Goal: Transaction & Acquisition: Purchase product/service

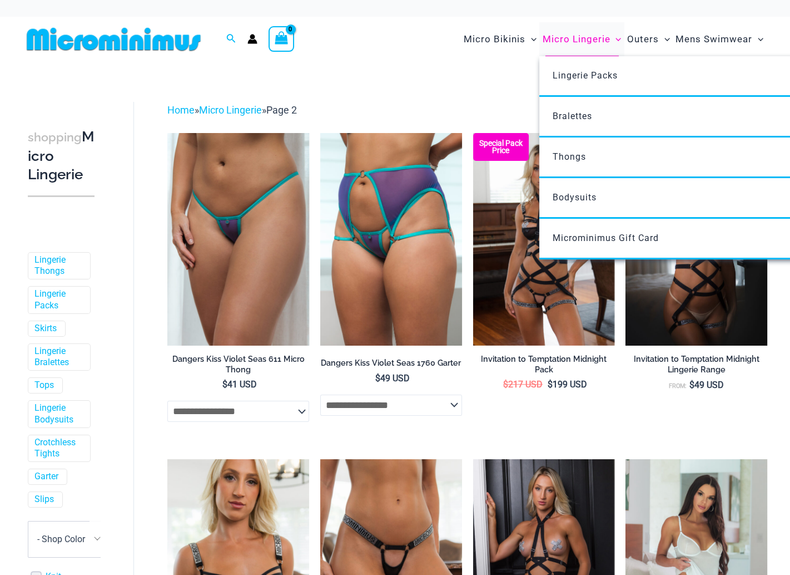
click at [560, 48] on span "Micro Lingerie" at bounding box center [576, 39] width 68 height 28
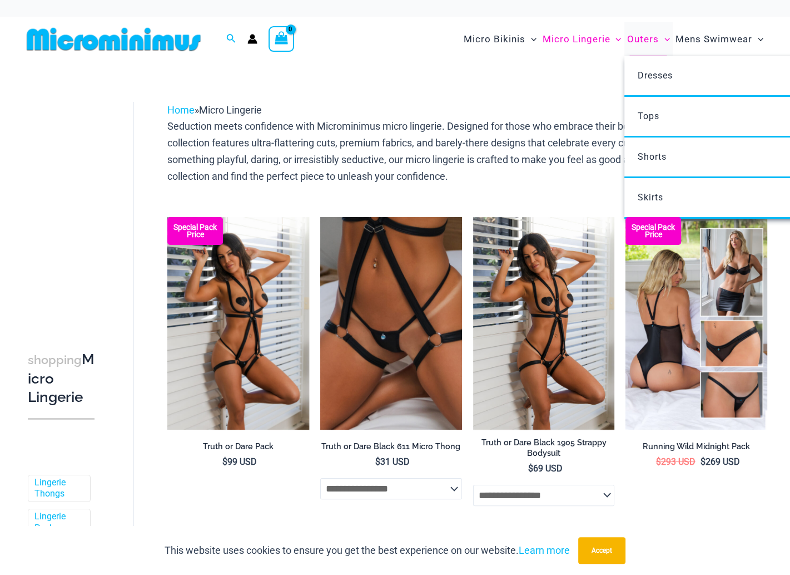
click at [648, 36] on span "Outers" at bounding box center [643, 39] width 32 height 28
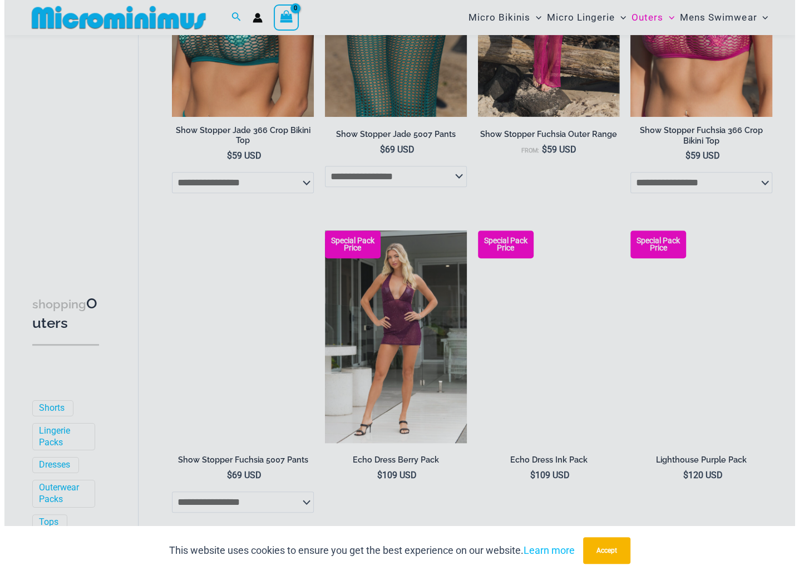
scroll to position [604, 0]
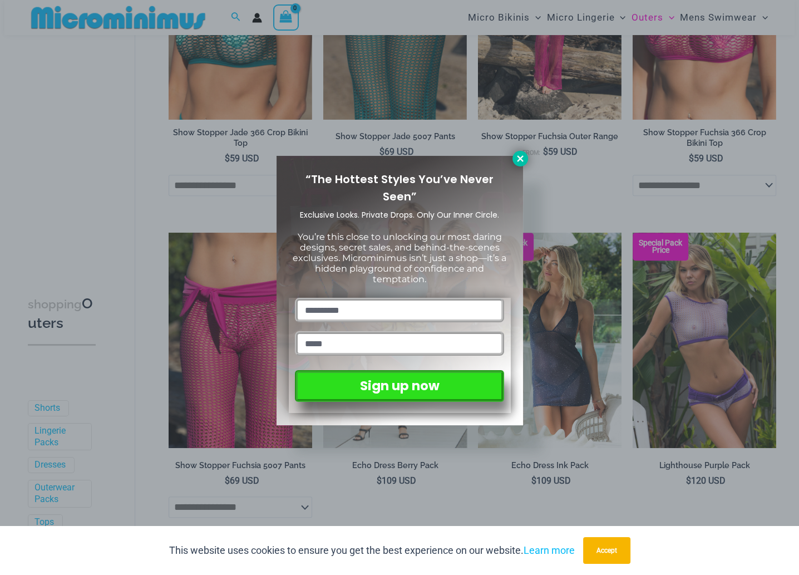
click at [515, 157] on icon at bounding box center [520, 159] width 10 height 10
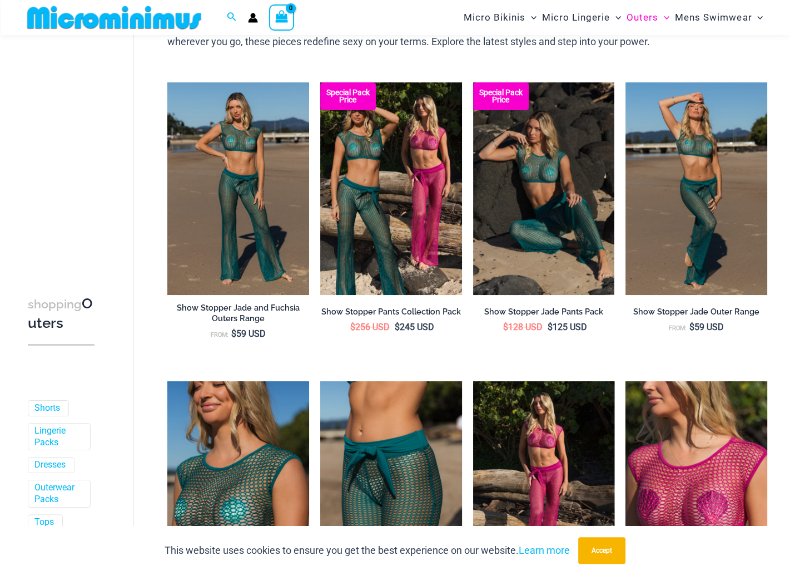
scroll to position [0, 0]
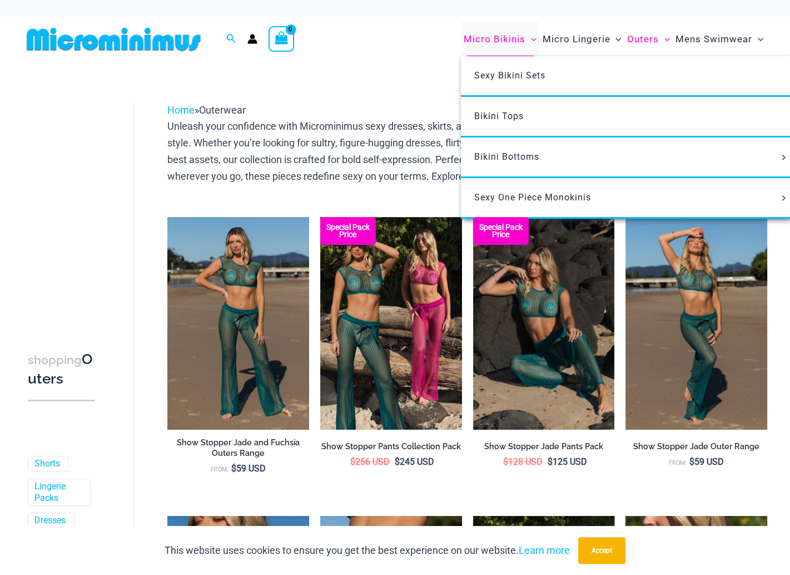
click at [497, 46] on span "Micro Bikinis" at bounding box center [495, 39] width 62 height 28
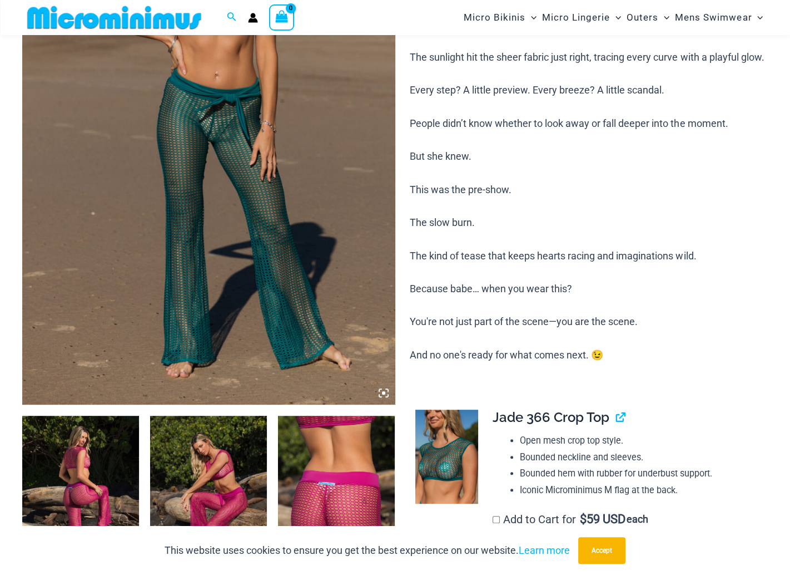
scroll to position [268, 0]
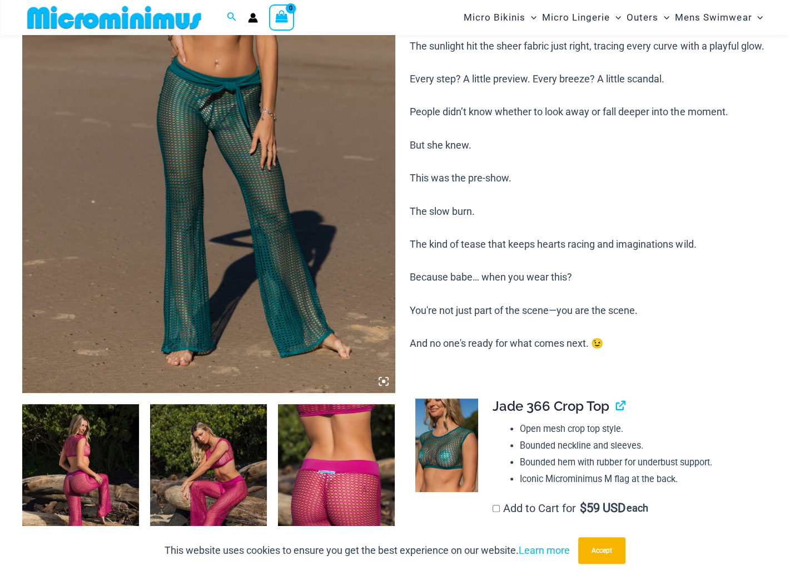
click at [88, 475] on img at bounding box center [80, 491] width 117 height 175
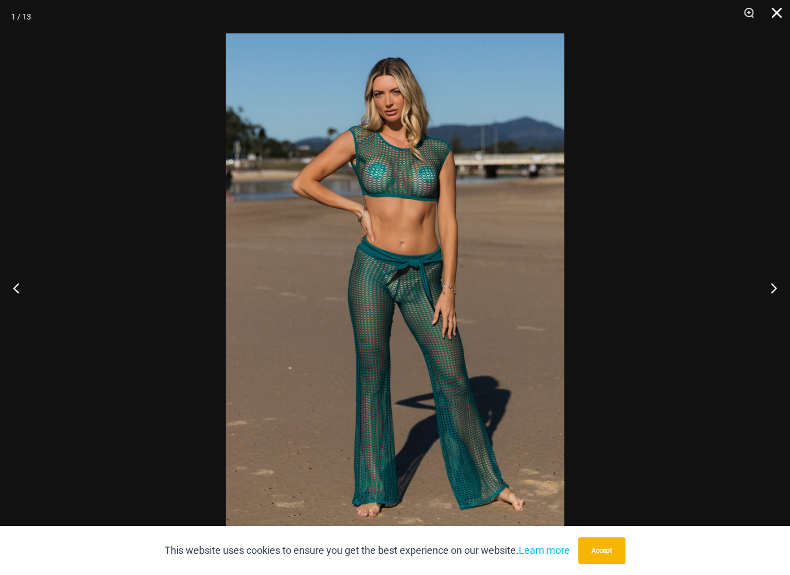
click at [781, 14] on button "Close" at bounding box center [773, 16] width 28 height 33
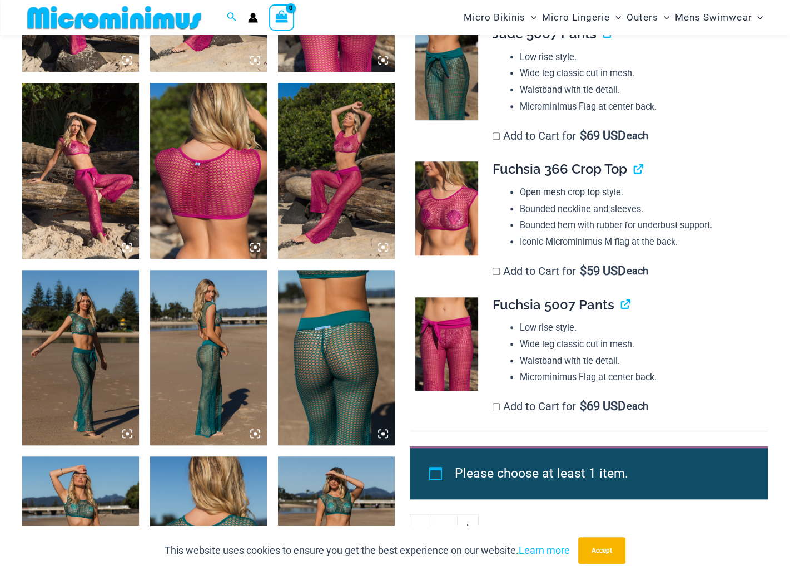
scroll to position [769, 0]
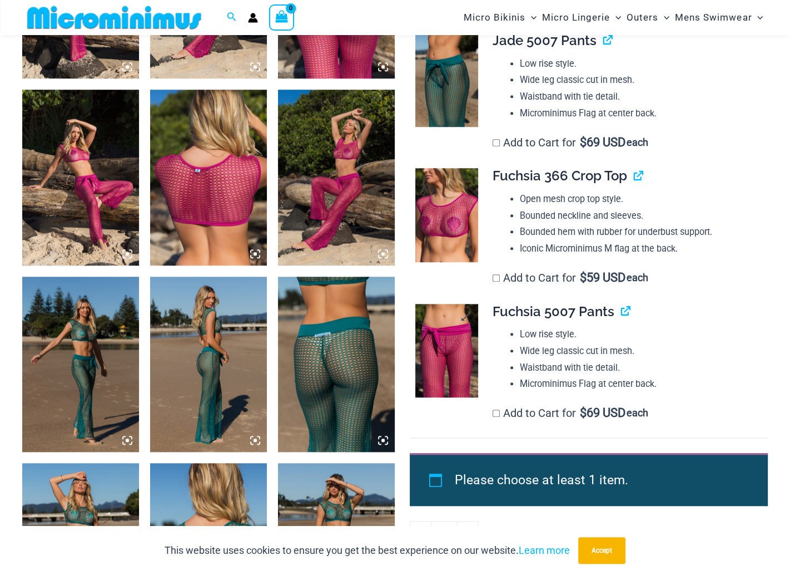
click at [449, 344] on img at bounding box center [446, 351] width 63 height 94
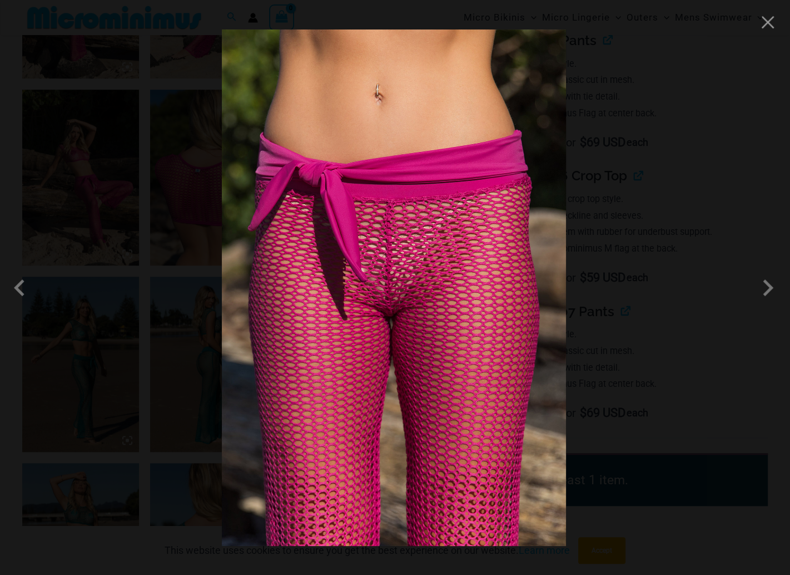
click at [676, 221] on div at bounding box center [395, 287] width 790 height 575
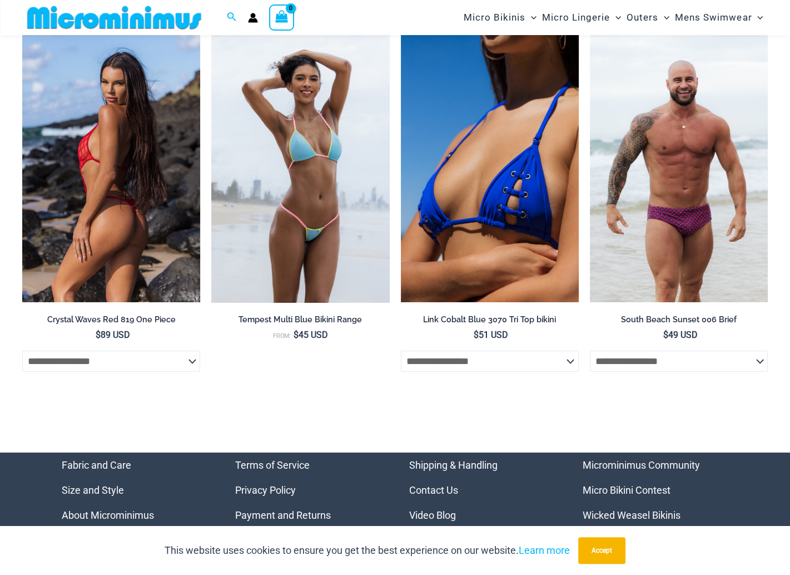
scroll to position [3828, 0]
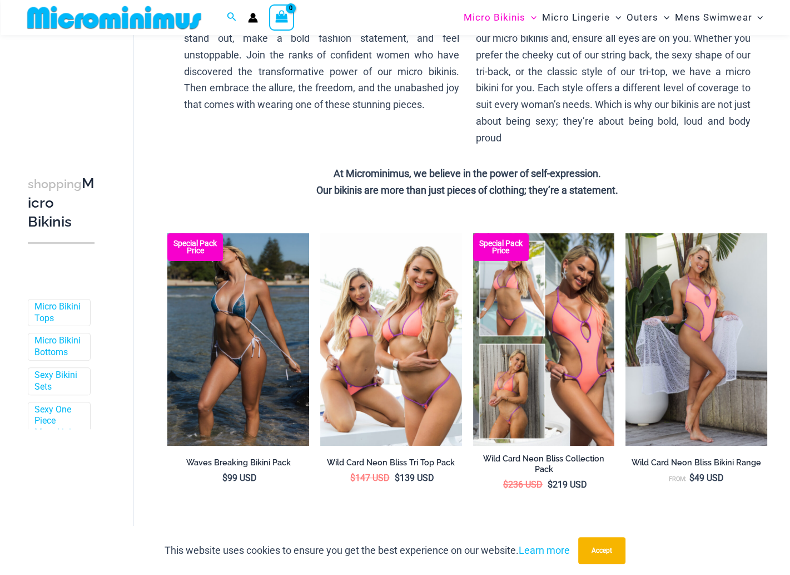
scroll to position [273, 0]
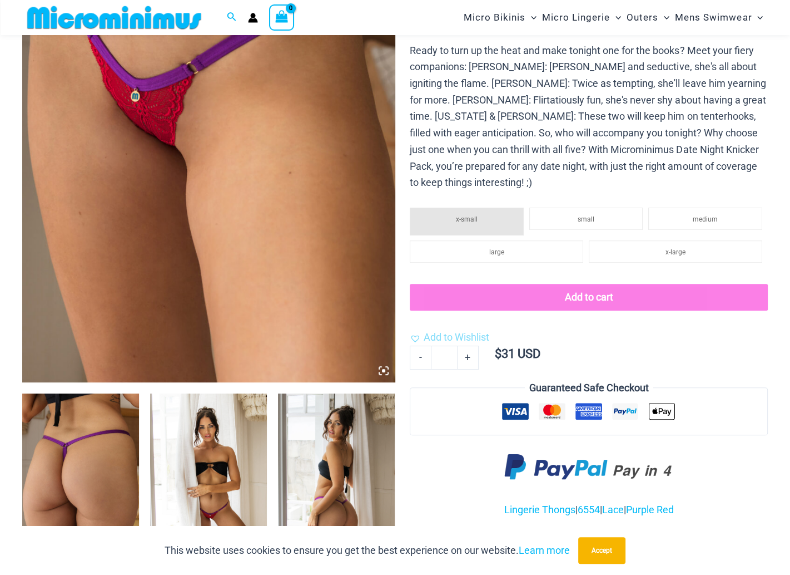
scroll to position [380, 0]
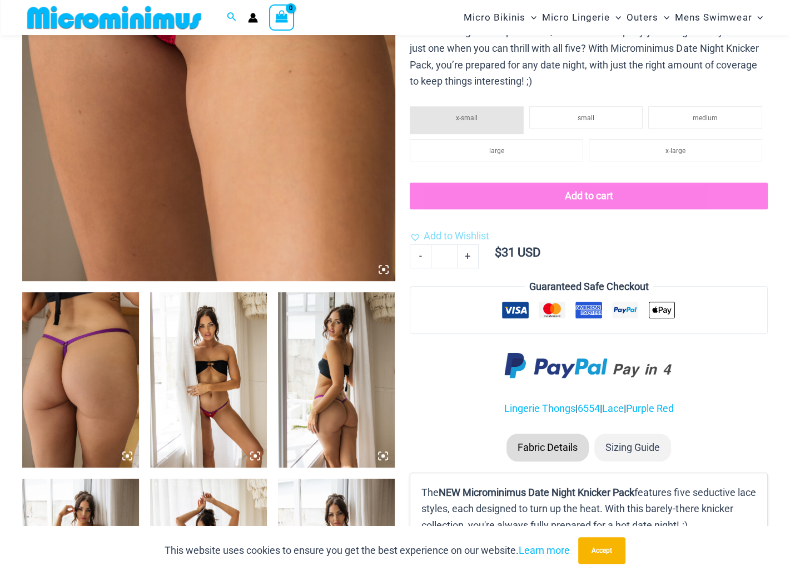
click at [62, 351] on img at bounding box center [80, 379] width 117 height 175
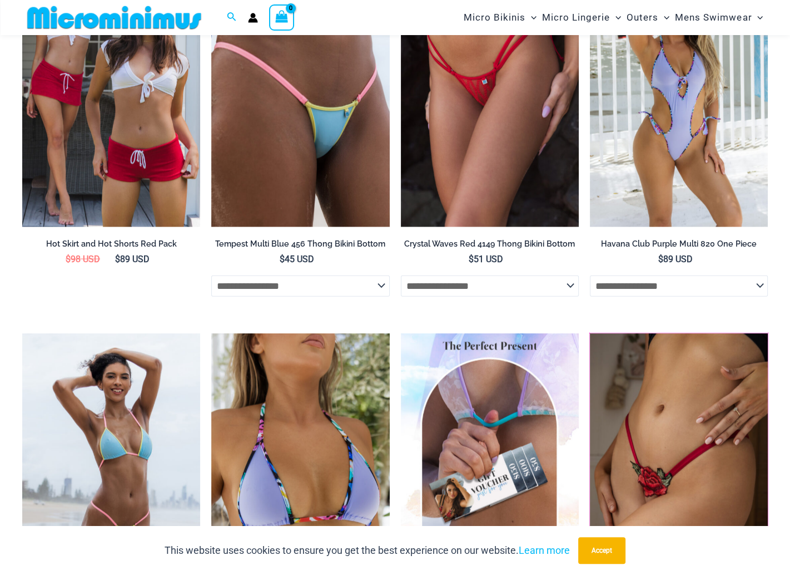
scroll to position [2048, 0]
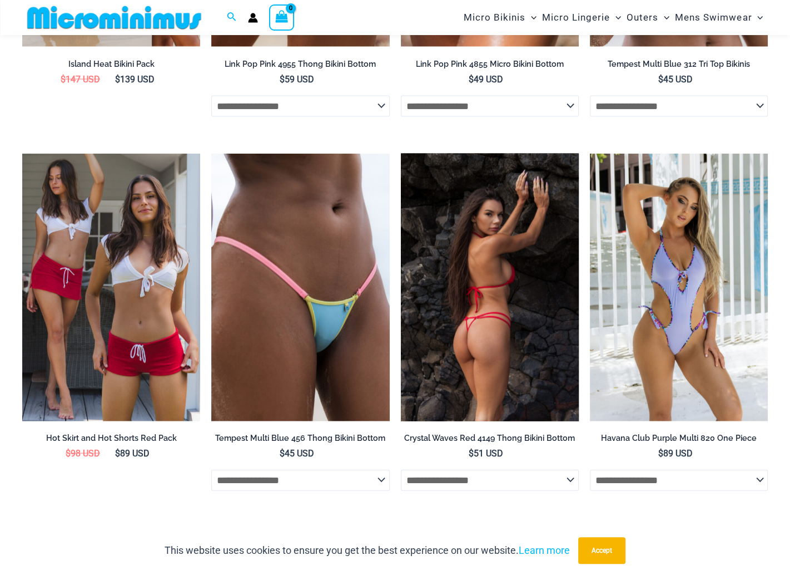
click at [492, 260] on img at bounding box center [490, 287] width 178 height 267
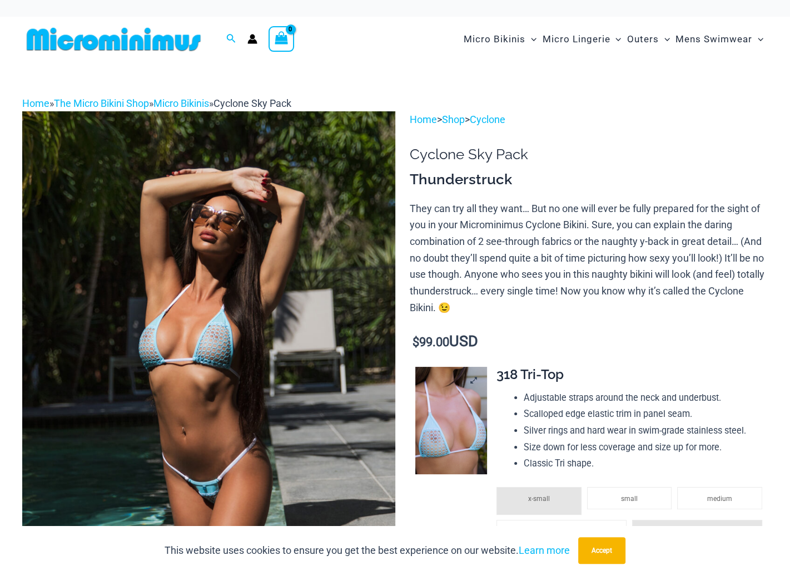
click at [469, 423] on img at bounding box center [451, 420] width 72 height 107
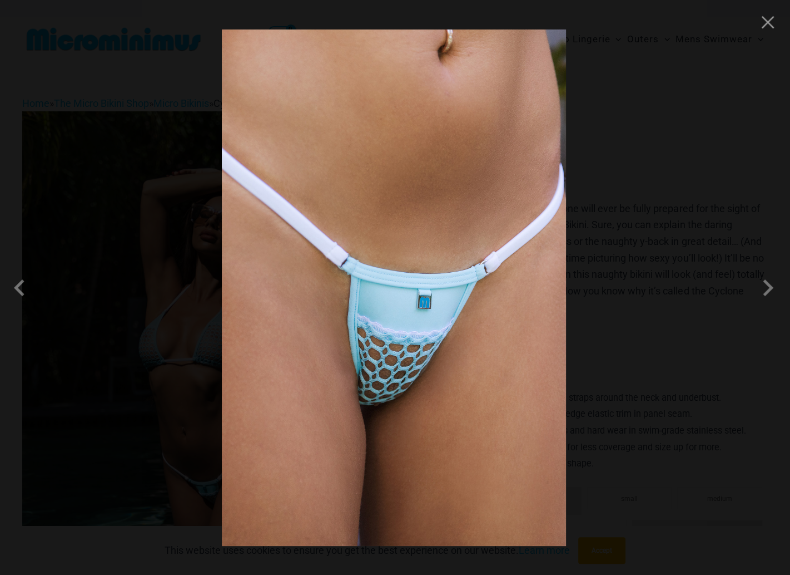
click at [661, 191] on div at bounding box center [395, 287] width 790 height 575
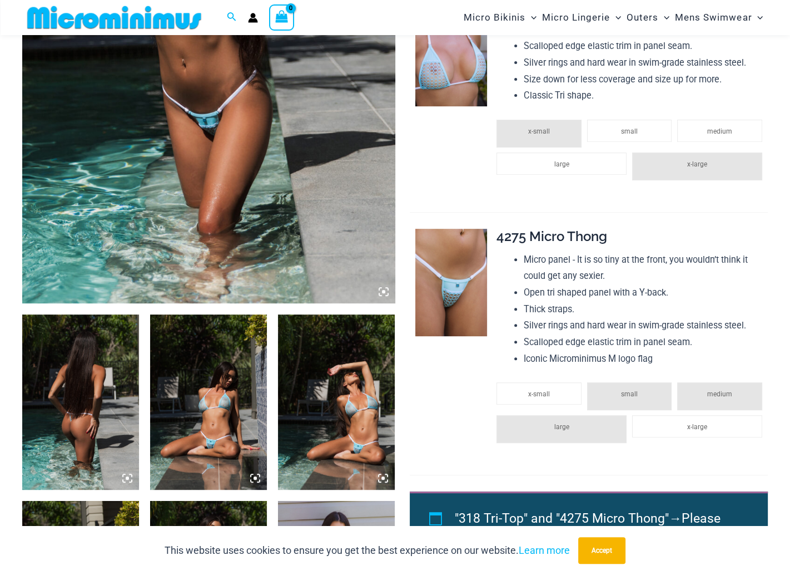
scroll to position [435, 0]
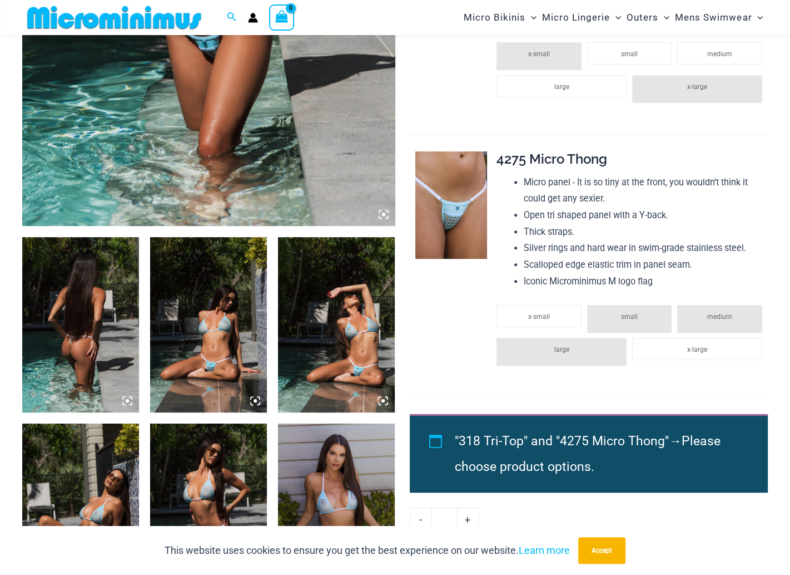
click at [108, 320] on img at bounding box center [80, 324] width 117 height 175
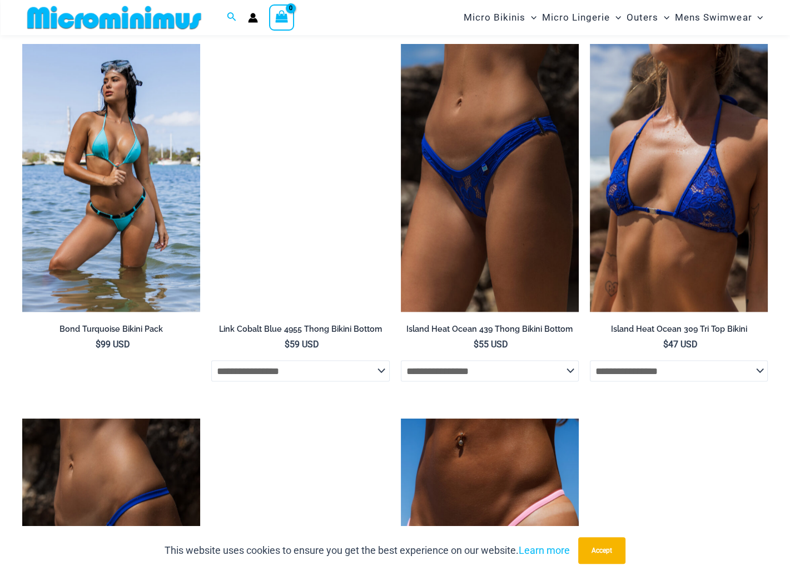
scroll to position [1770, 0]
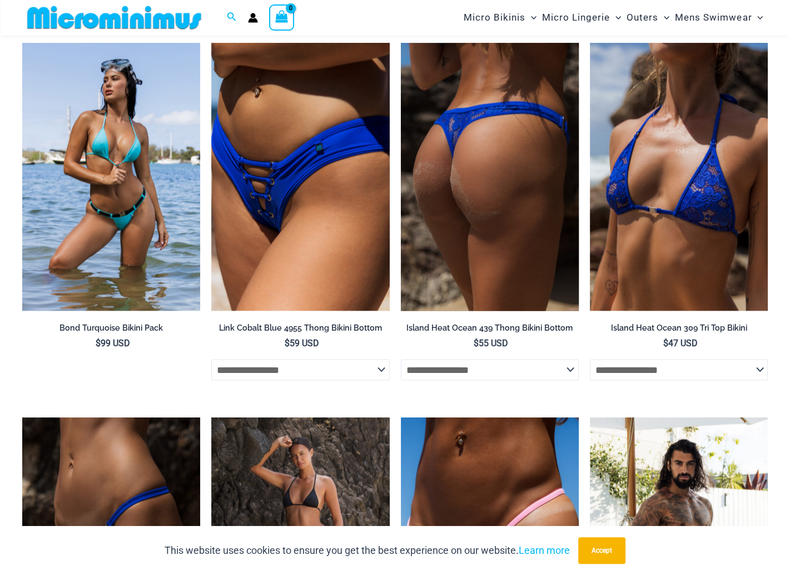
click at [489, 138] on img at bounding box center [490, 176] width 178 height 267
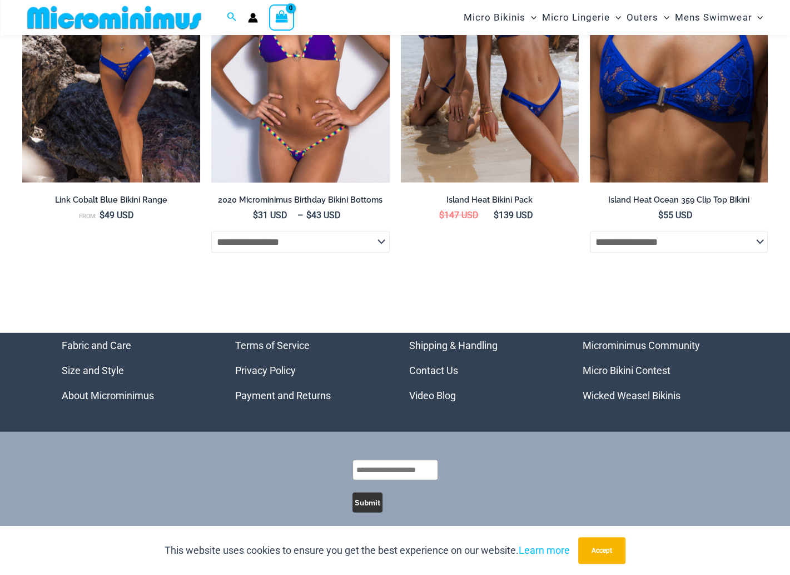
scroll to position [2913, 0]
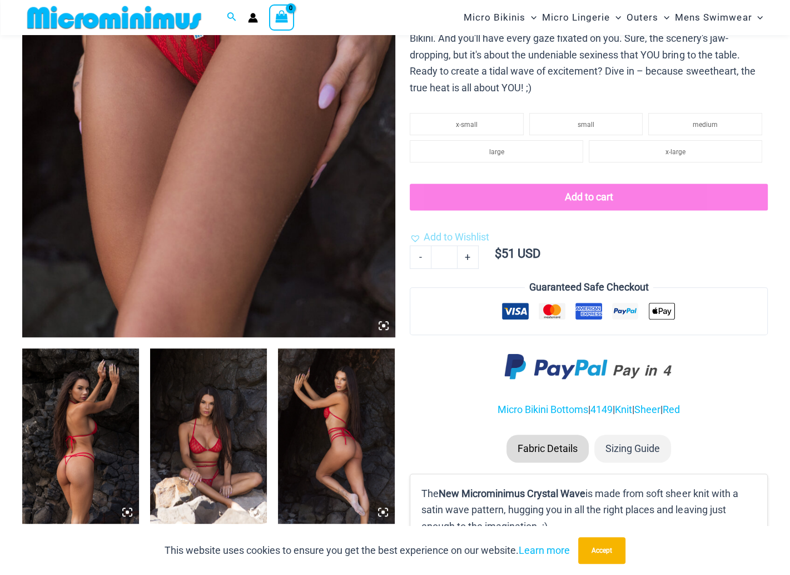
scroll to position [602, 0]
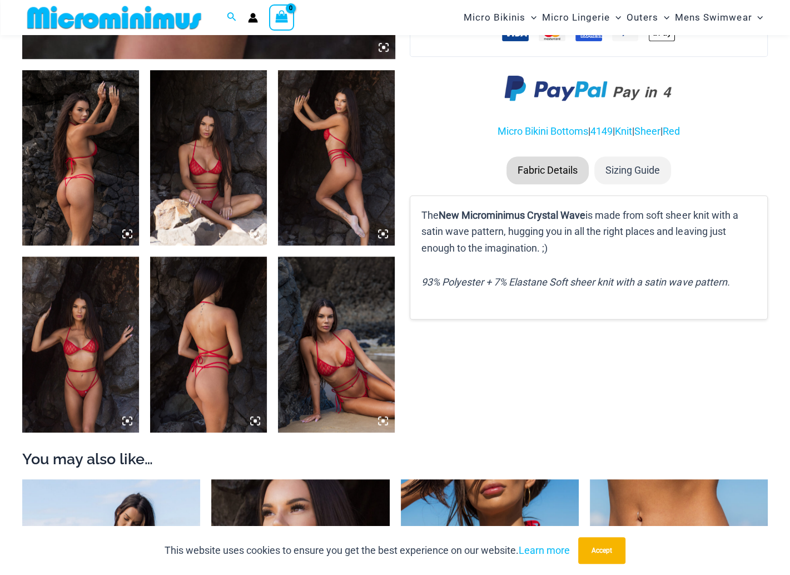
click at [95, 369] on img at bounding box center [80, 343] width 117 height 175
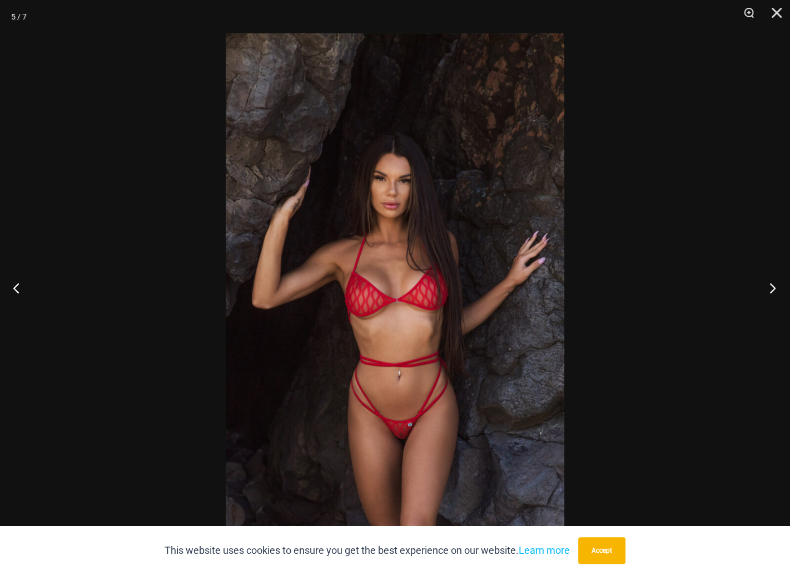
click at [768, 288] on button "Next" at bounding box center [770, 288] width 42 height 56
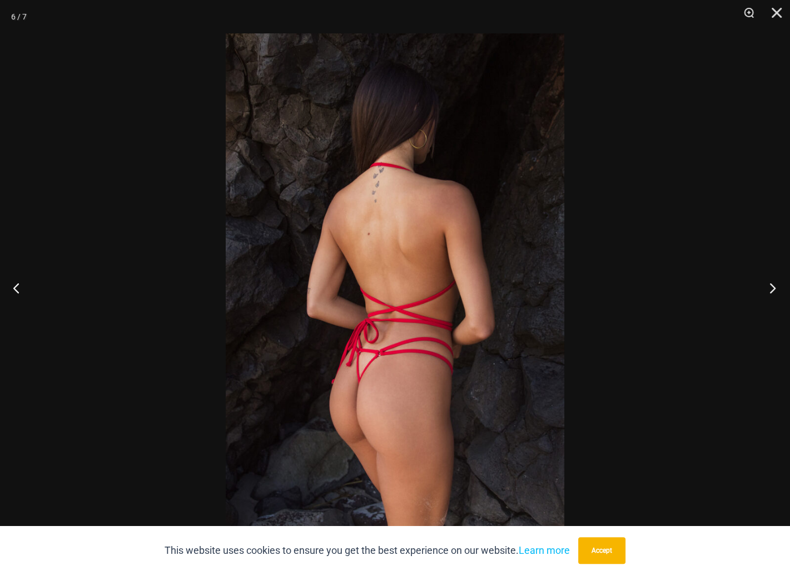
click at [768, 288] on button "Next" at bounding box center [770, 288] width 42 height 56
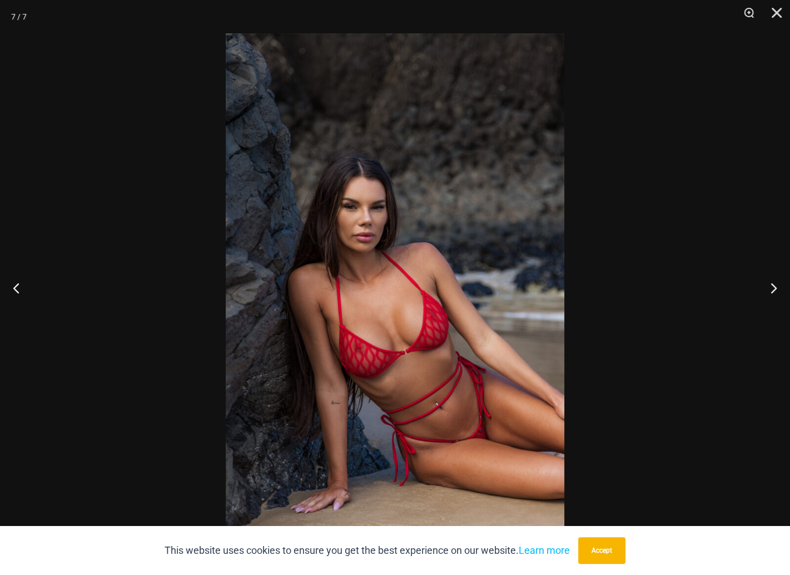
click at [691, 242] on div at bounding box center [395, 287] width 790 height 575
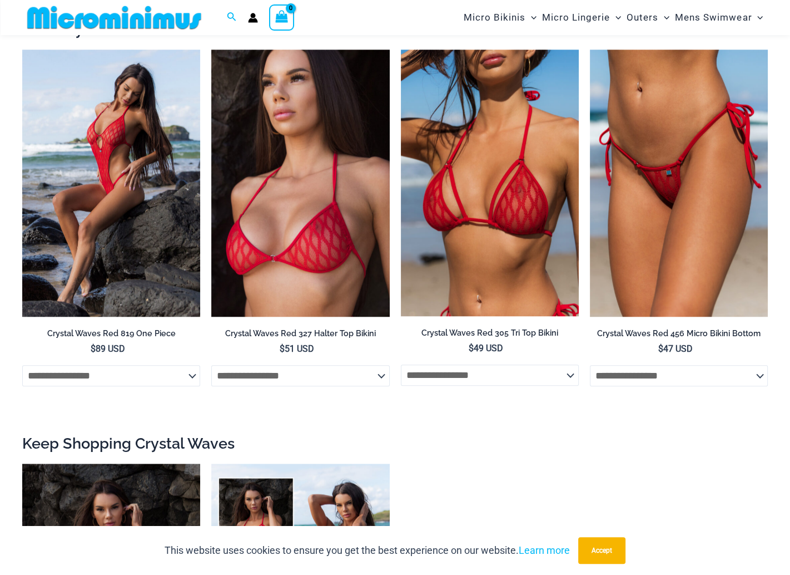
scroll to position [1047, 0]
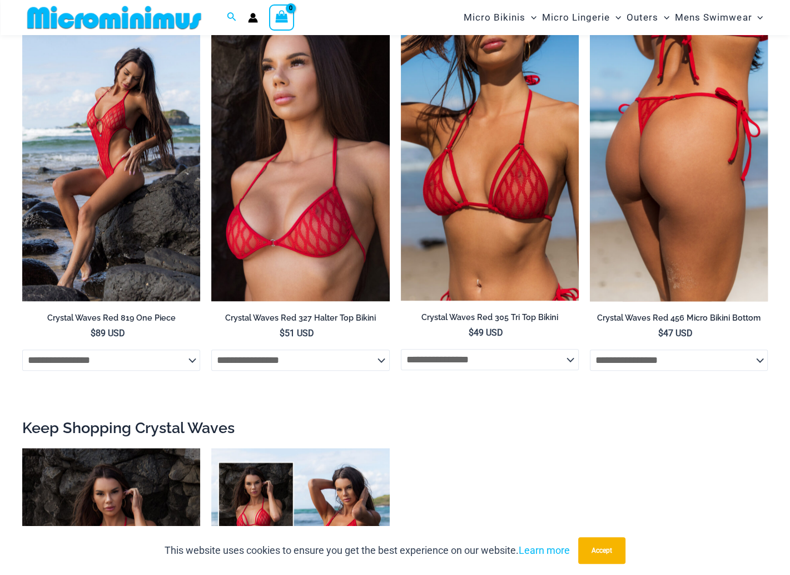
click at [694, 232] on img at bounding box center [679, 167] width 178 height 267
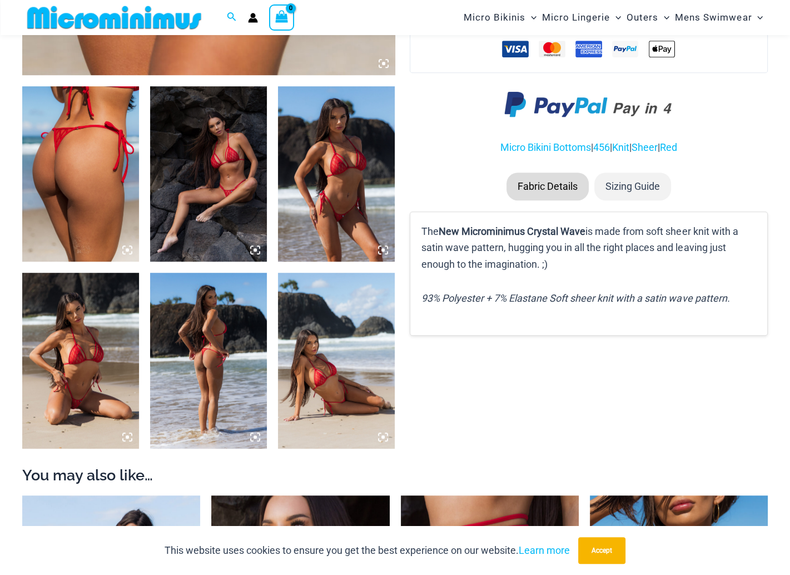
scroll to position [602, 0]
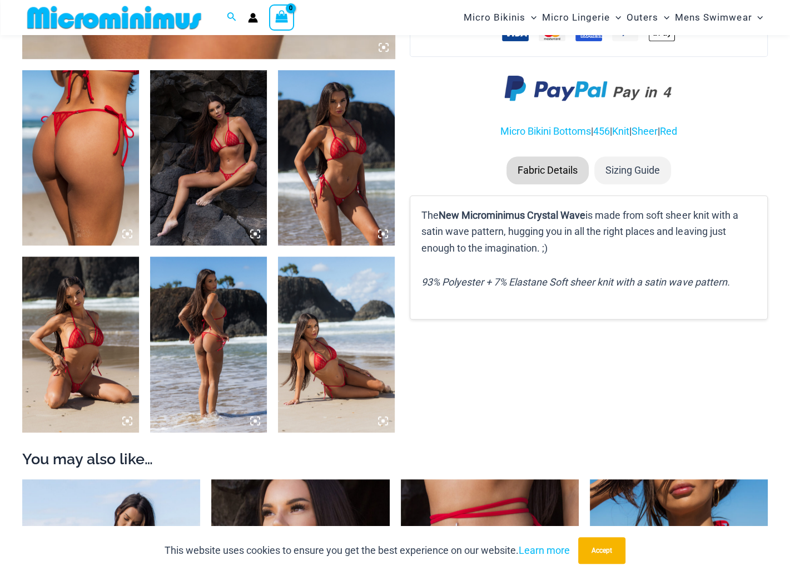
click at [69, 372] on img at bounding box center [80, 343] width 117 height 175
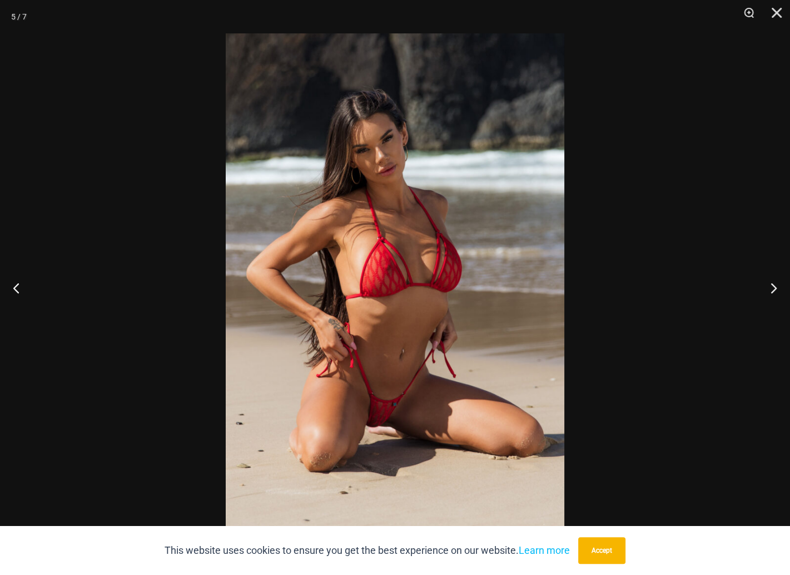
click at [690, 298] on div at bounding box center [395, 287] width 790 height 575
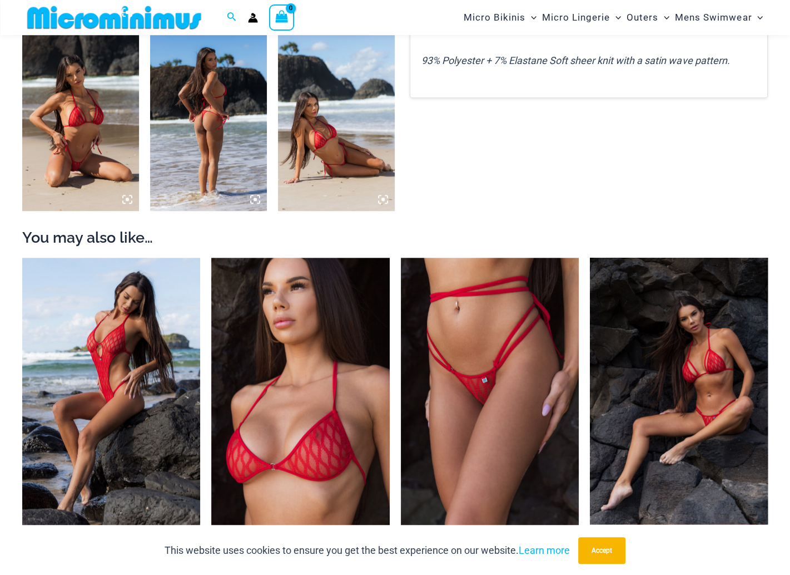
scroll to position [824, 0]
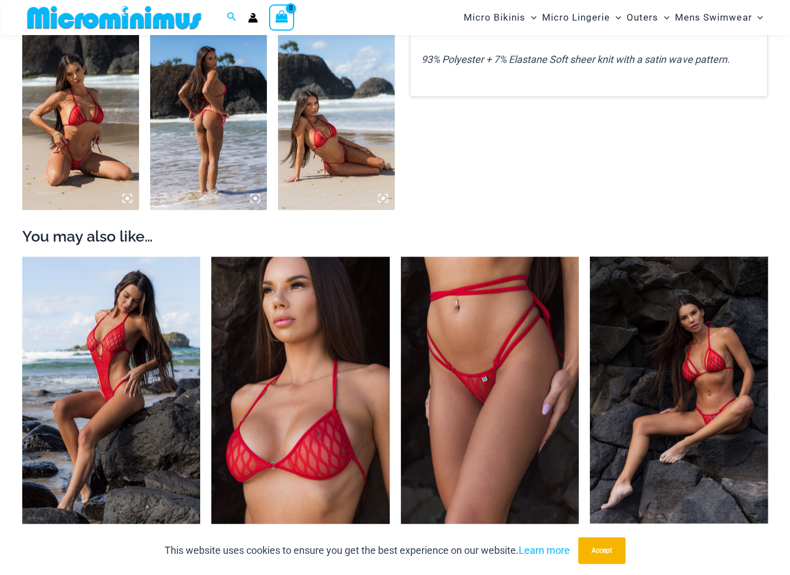
click at [664, 351] on img at bounding box center [679, 389] width 178 height 266
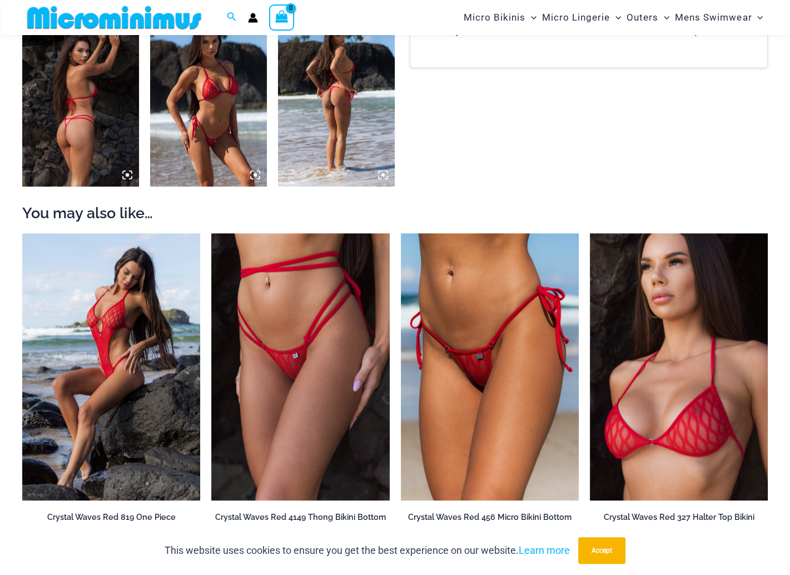
scroll to position [879, 0]
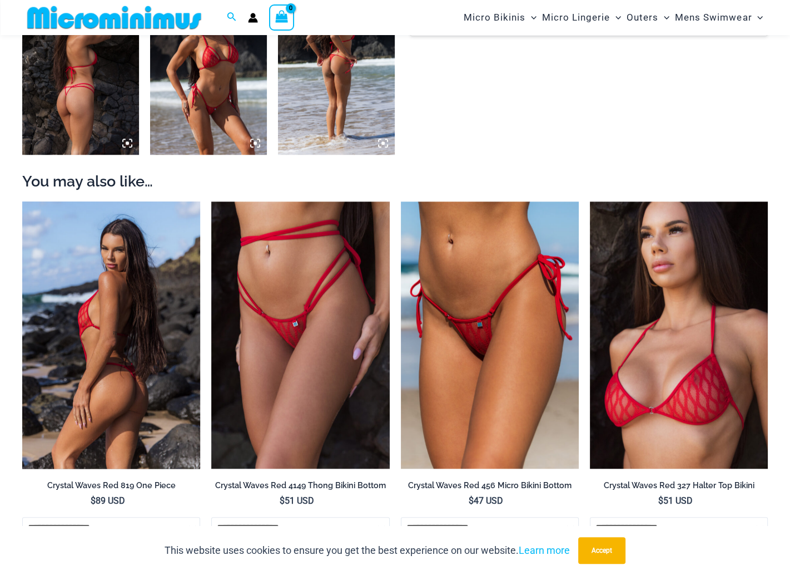
click at [103, 297] on img at bounding box center [111, 334] width 178 height 267
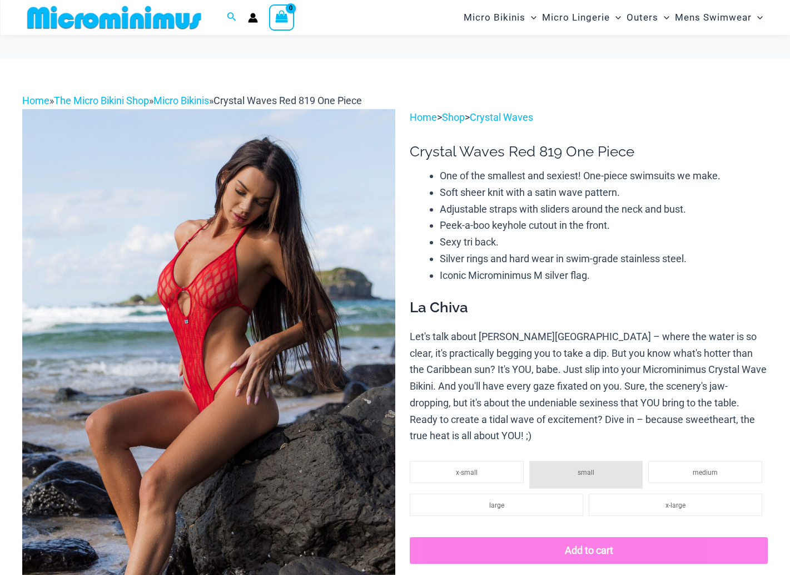
scroll to position [380, 0]
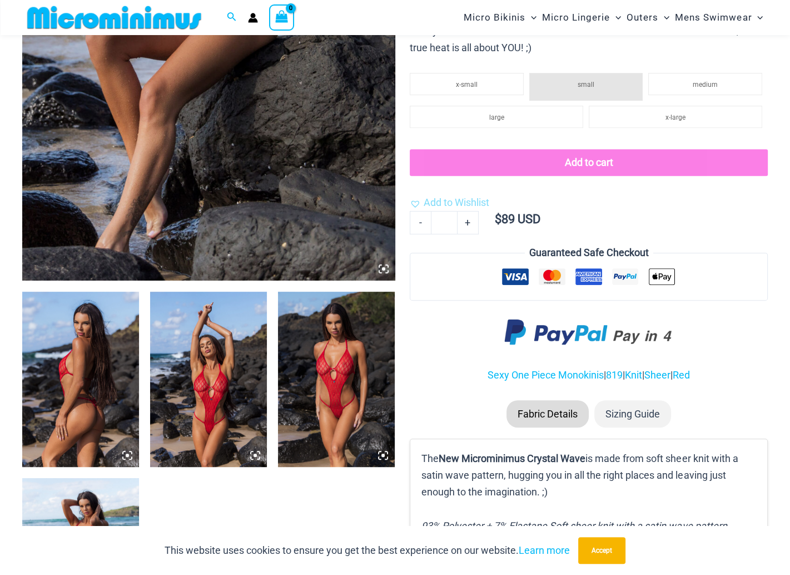
click at [231, 376] on img at bounding box center [208, 378] width 117 height 175
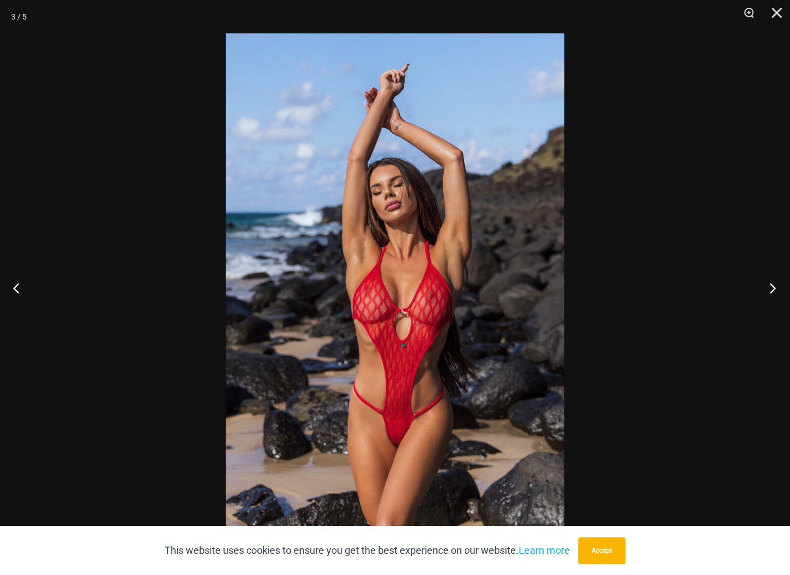
click at [770, 297] on button "Next" at bounding box center [770, 288] width 42 height 56
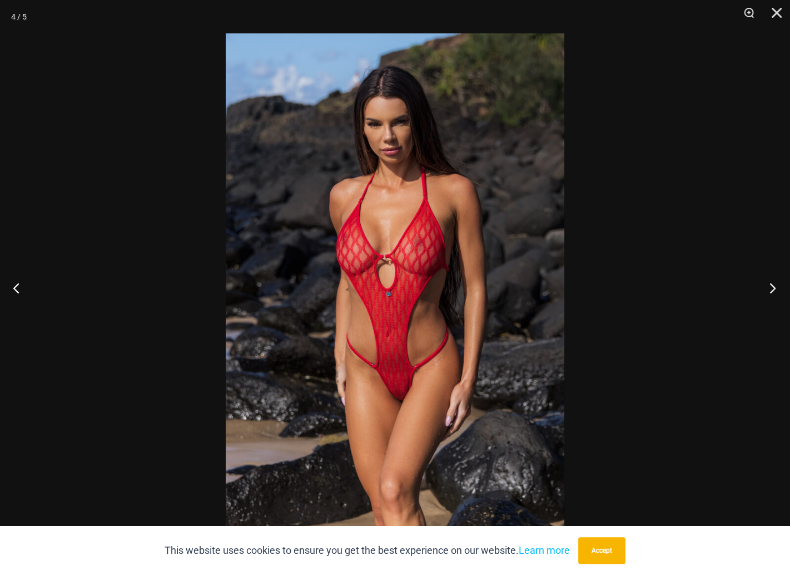
click at [770, 297] on button "Next" at bounding box center [770, 288] width 42 height 56
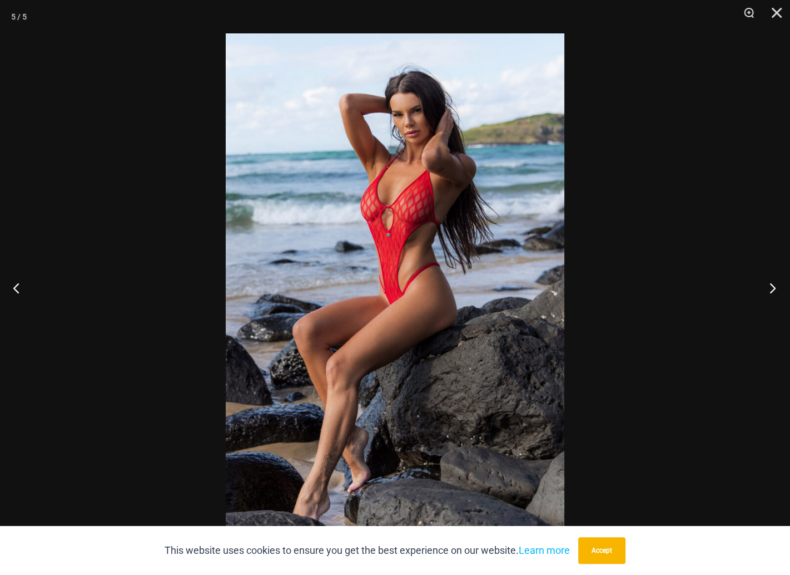
click at [770, 297] on button "Next" at bounding box center [770, 288] width 42 height 56
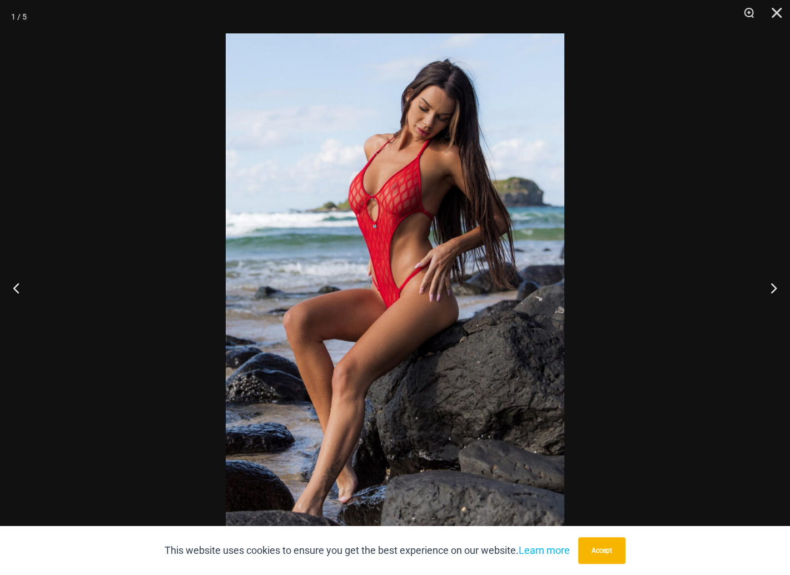
click at [679, 313] on div at bounding box center [395, 287] width 790 height 575
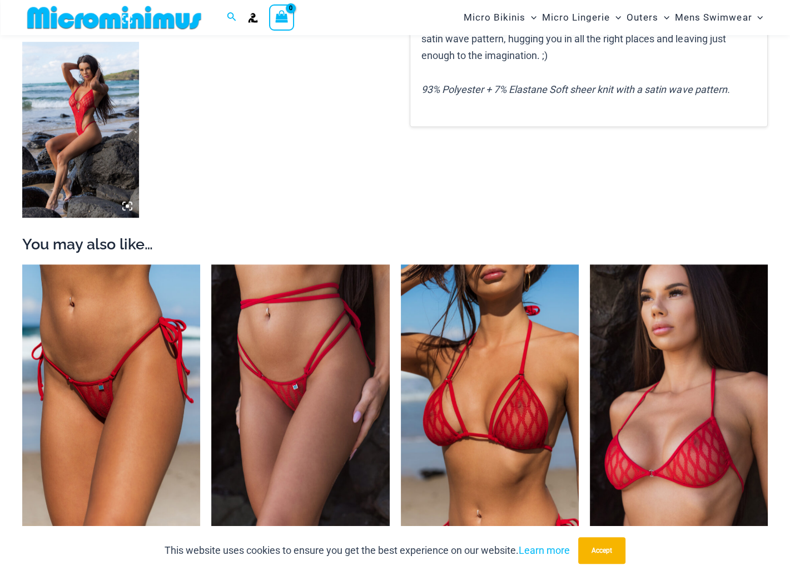
scroll to position [825, 0]
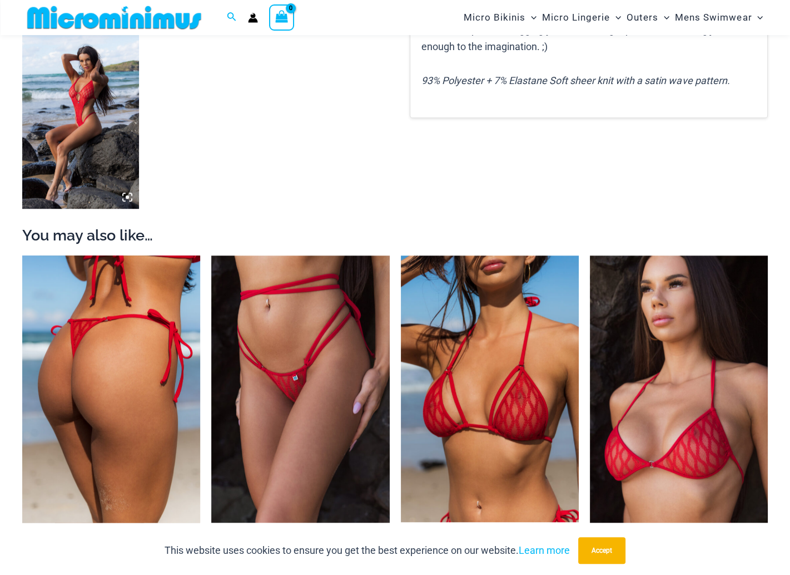
click at [158, 424] on img at bounding box center [111, 388] width 178 height 267
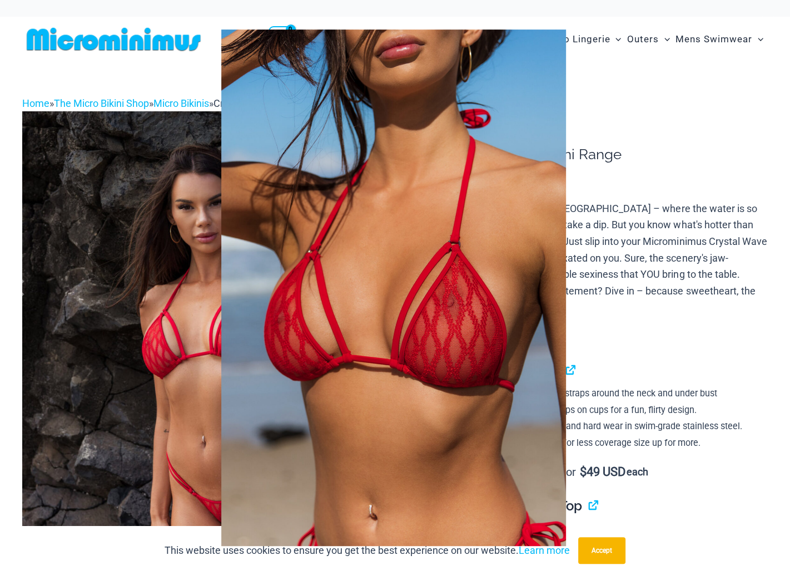
click at [616, 298] on div at bounding box center [395, 287] width 790 height 575
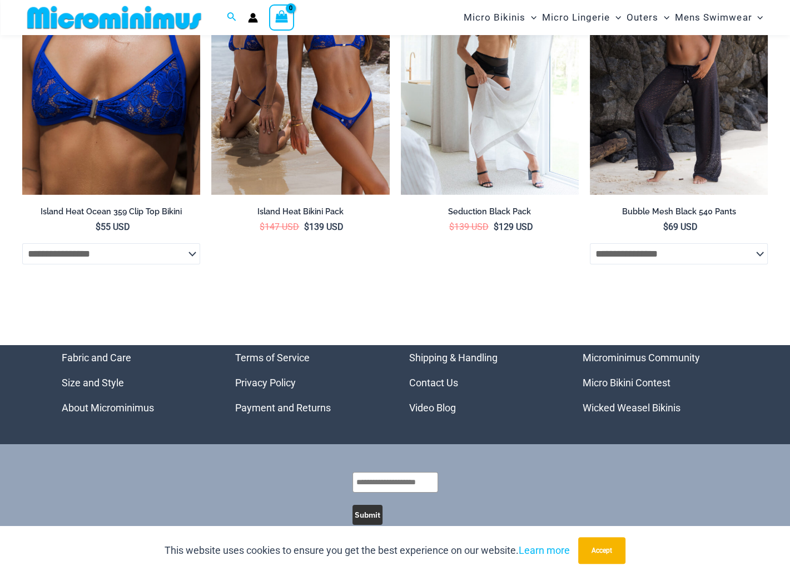
scroll to position [3695, 0]
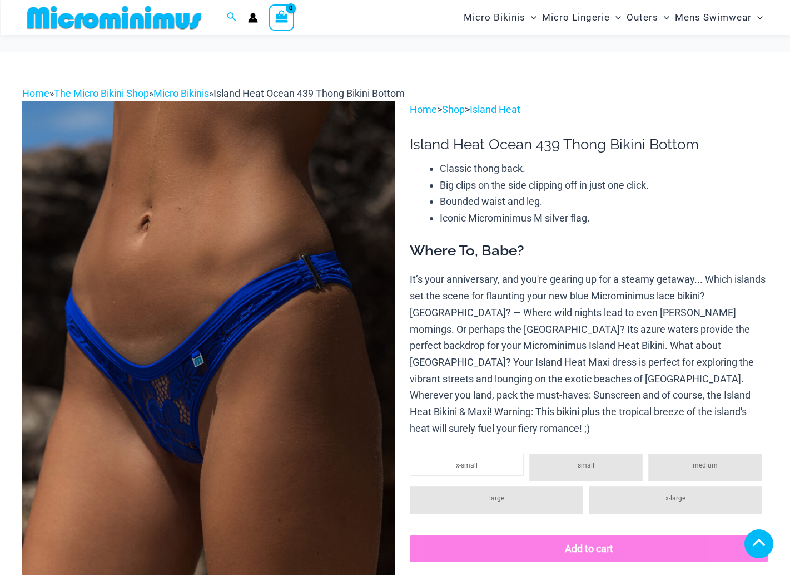
scroll to position [1112, 0]
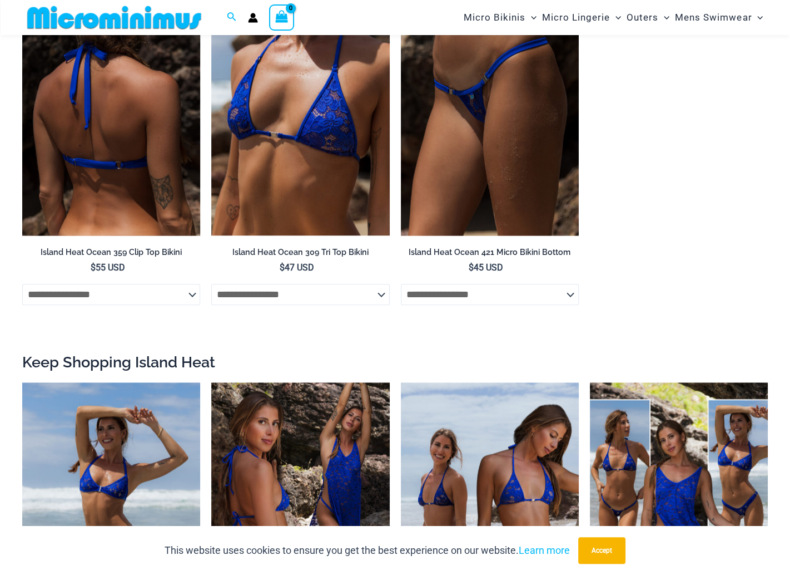
click at [147, 134] on img at bounding box center [111, 101] width 178 height 267
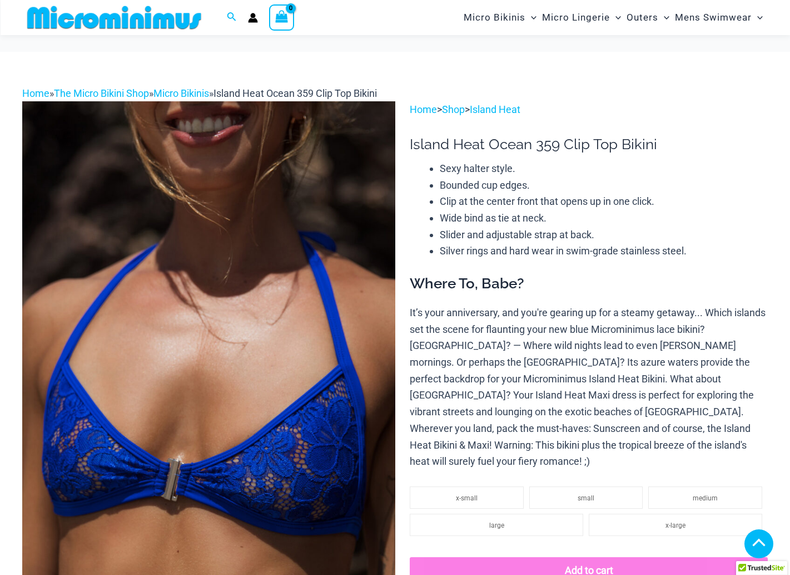
scroll to position [1443, 0]
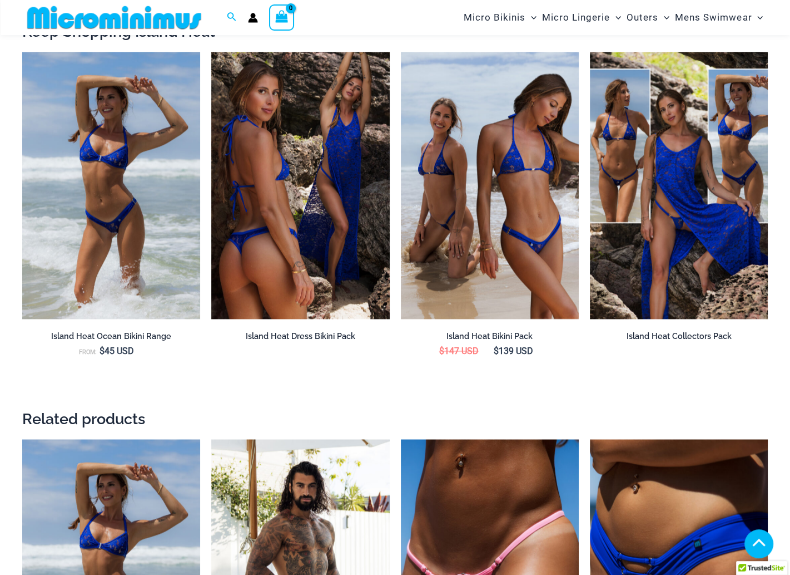
click at [211, 52] on img at bounding box center [211, 52] width 0 height 0
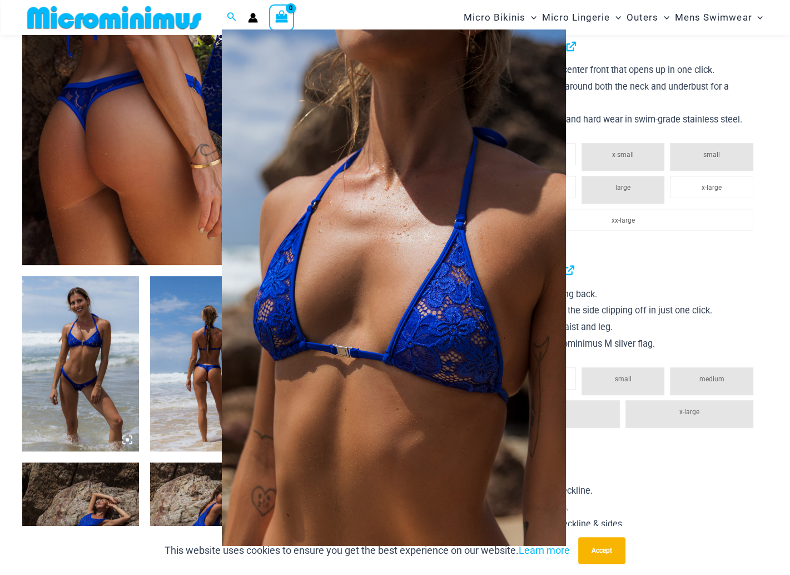
scroll to position [444, 0]
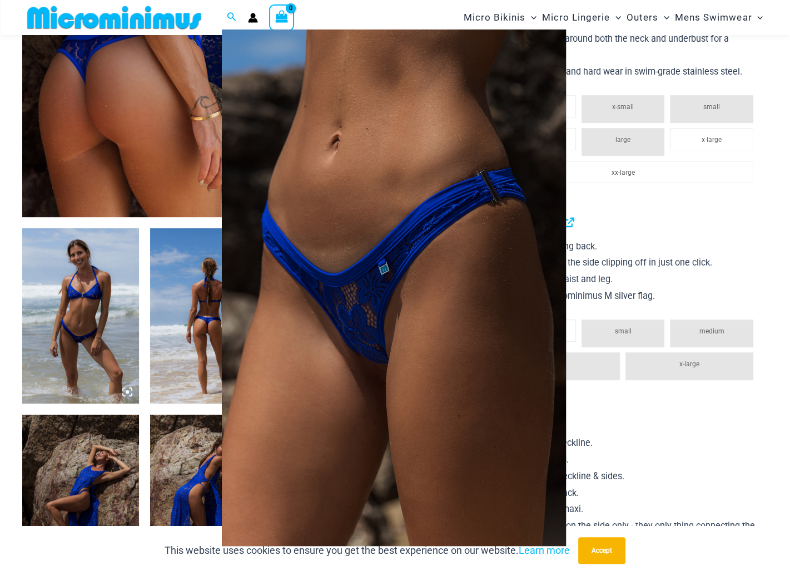
click at [614, 343] on div at bounding box center [395, 287] width 790 height 575
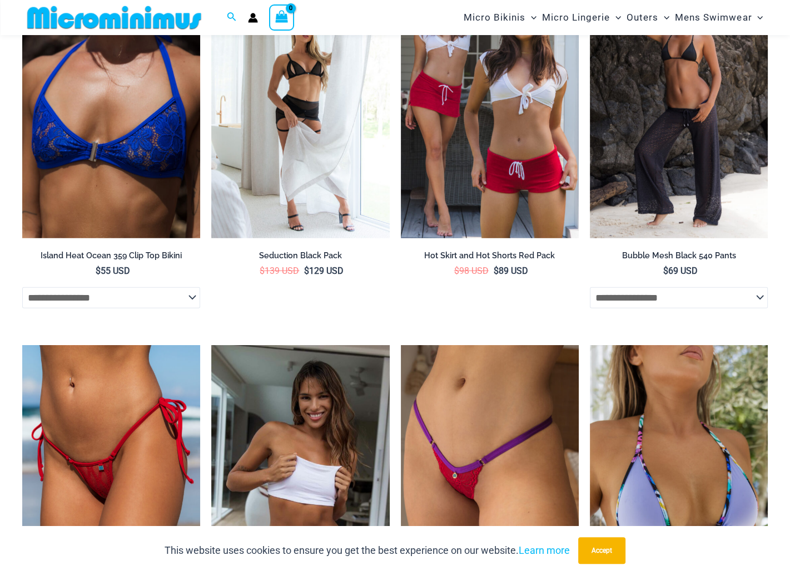
scroll to position [3058, 0]
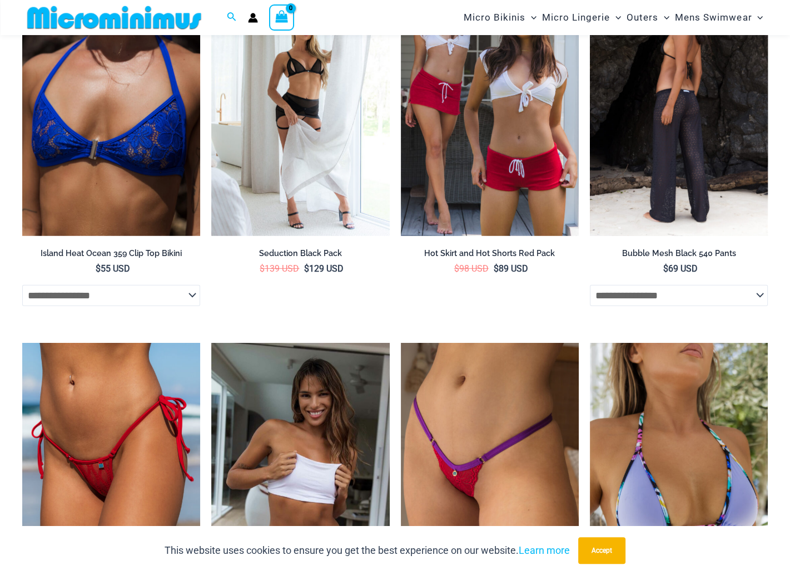
click at [665, 185] on img at bounding box center [679, 102] width 178 height 267
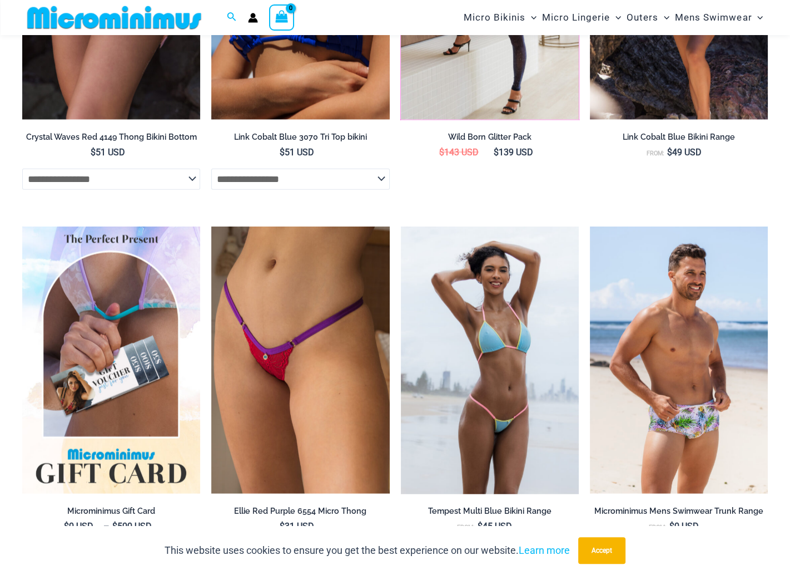
scroll to position [2660, 0]
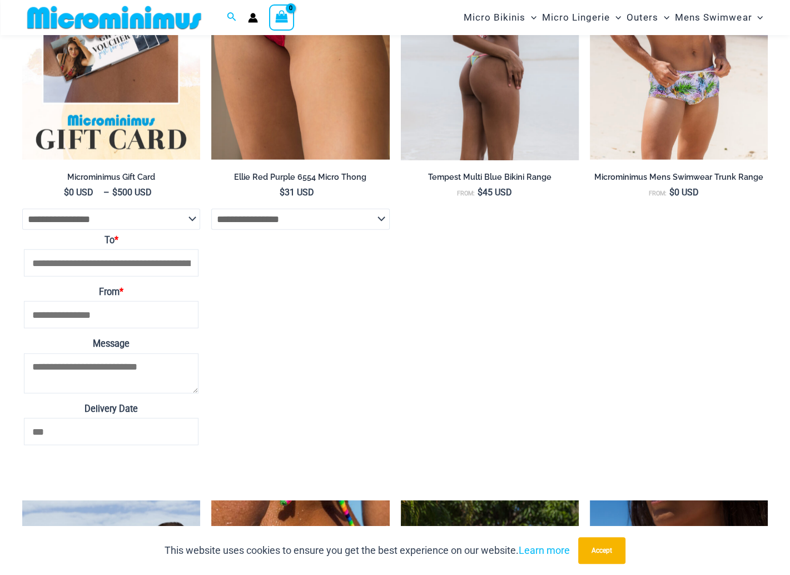
click at [469, 101] on img at bounding box center [490, 27] width 178 height 268
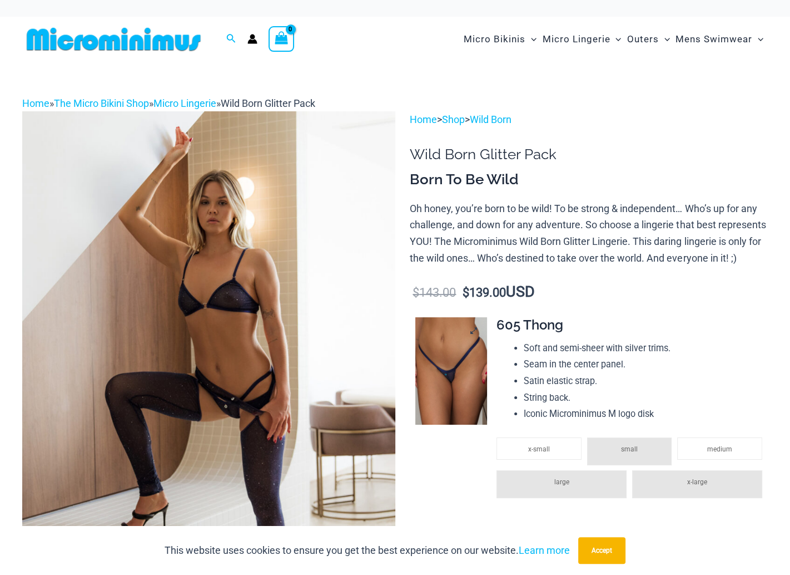
click at [485, 370] on img at bounding box center [451, 370] width 72 height 107
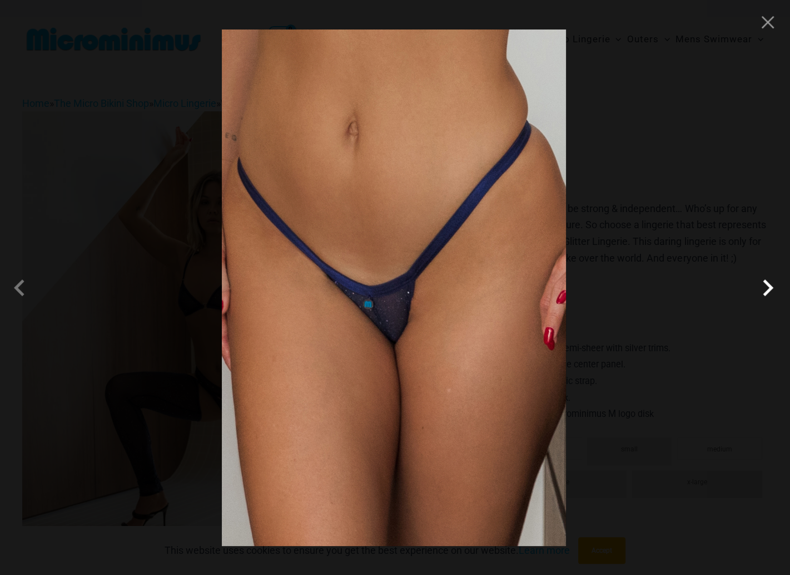
click at [770, 285] on span at bounding box center [767, 287] width 33 height 33
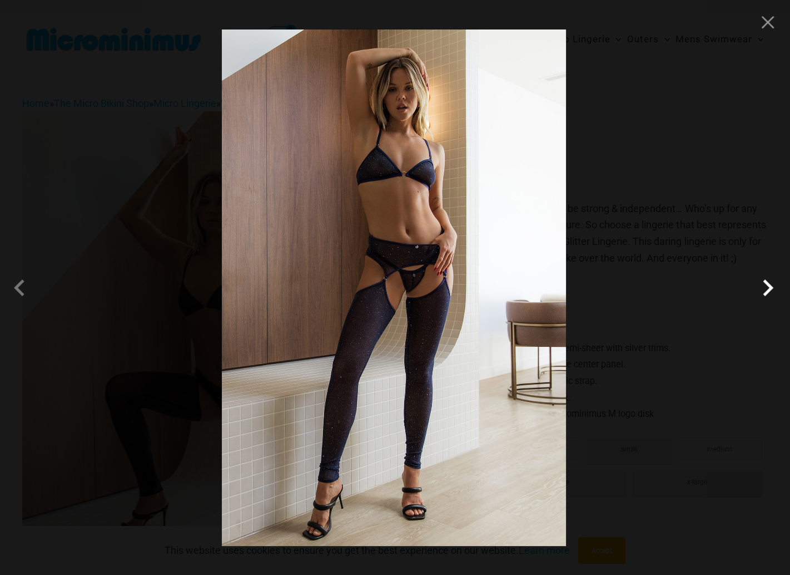
click at [773, 291] on span at bounding box center [767, 287] width 33 height 33
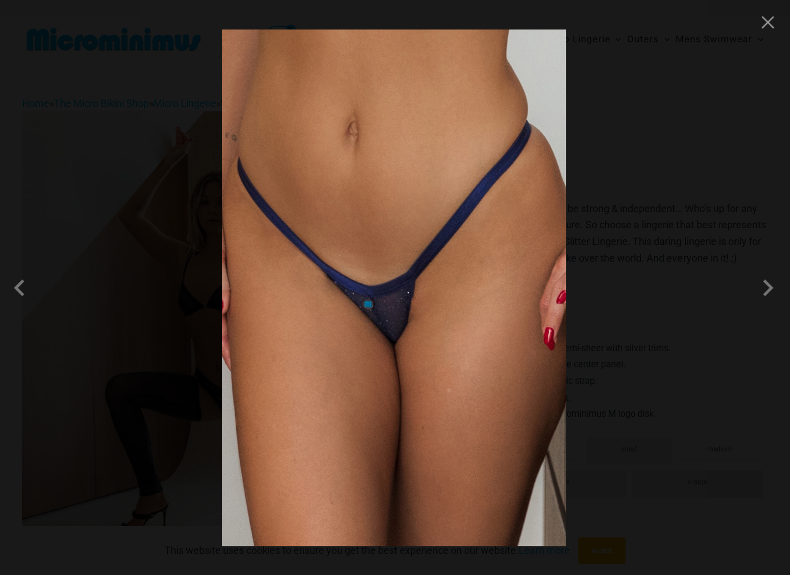
click at [732, 303] on div at bounding box center [395, 287] width 790 height 575
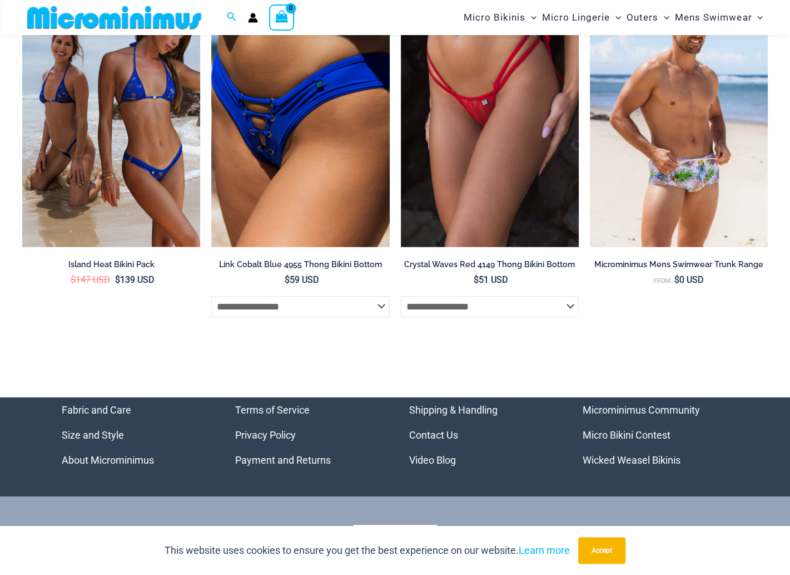
scroll to position [3327, 0]
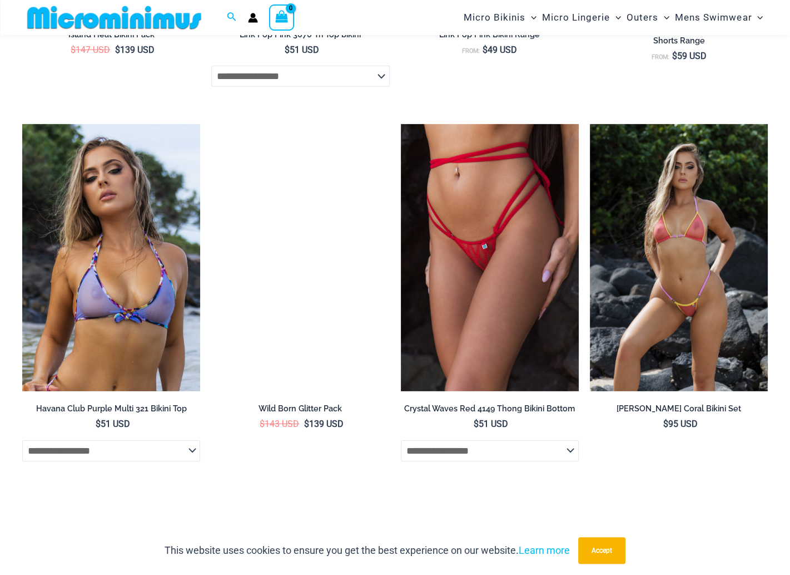
scroll to position [3382, 0]
